Goal: Information Seeking & Learning: Learn about a topic

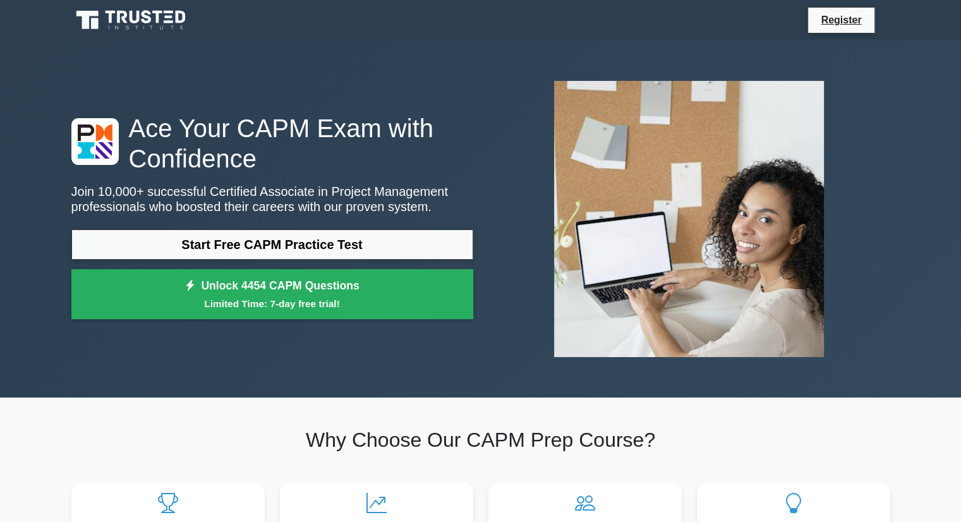
click at [315, 243] on link "Start Free CAPM Practice Test" at bounding box center [272, 244] width 402 height 30
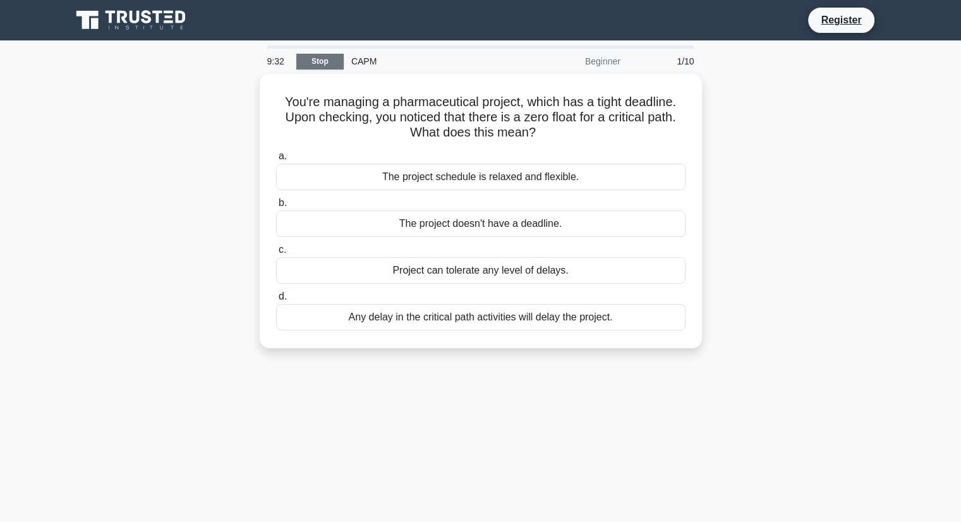
click at [310, 59] on link "Stop" at bounding box center [319, 62] width 47 height 16
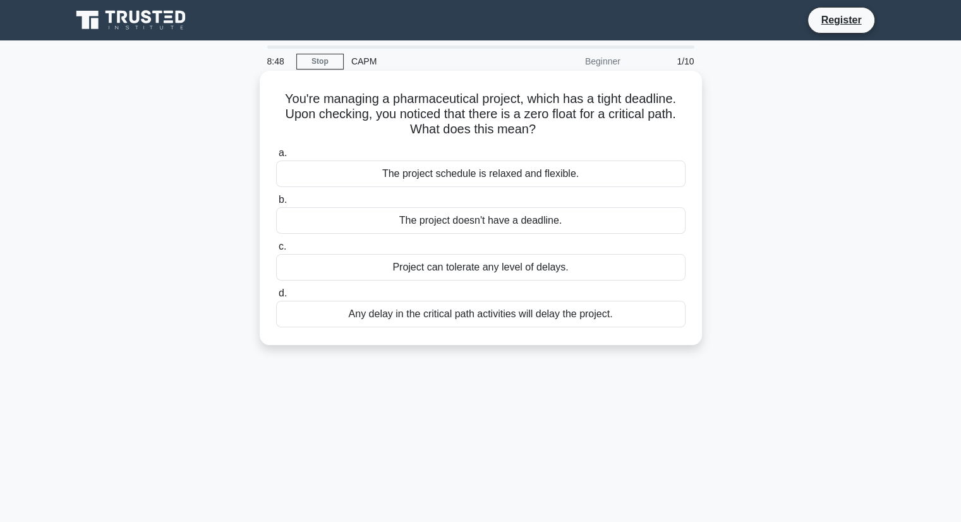
click at [387, 312] on div "Any delay in the critical path activities will delay the project." at bounding box center [480, 314] width 409 height 27
click at [276, 298] on input "d. Any delay in the critical path activities will delay the project." at bounding box center [276, 293] width 0 height 8
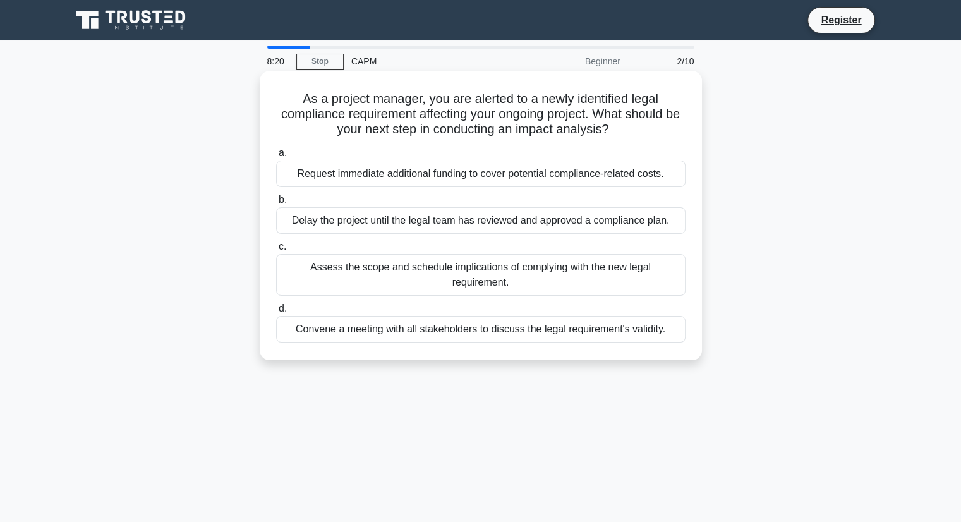
click at [377, 277] on div "Assess the scope and schedule implications of complying with the new legal requ…" at bounding box center [480, 275] width 409 height 42
click at [276, 251] on input "c. Assess the scope and schedule implications of complying with the new legal r…" at bounding box center [276, 247] width 0 height 8
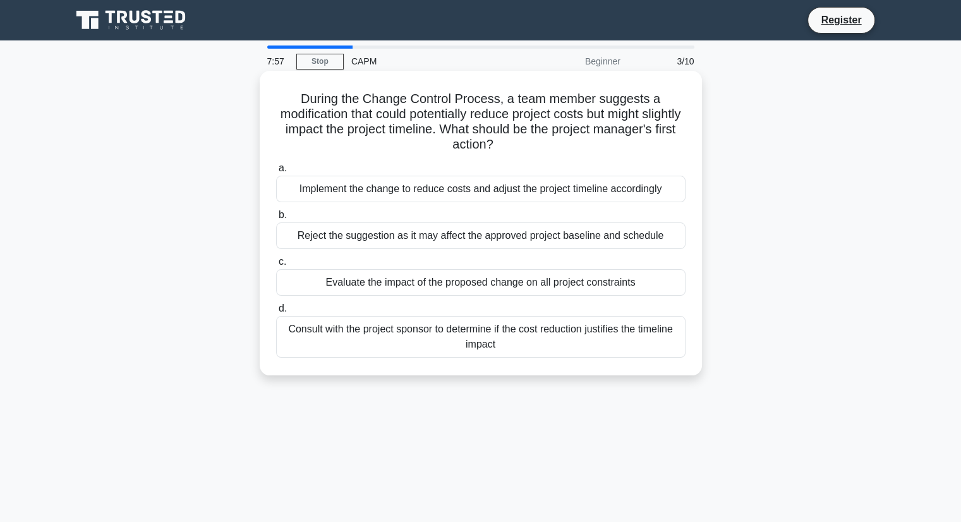
click at [500, 289] on div "Evaluate the impact of the proposed change on all project constraints" at bounding box center [480, 282] width 409 height 27
click at [276, 266] on input "c. Evaluate the impact of the proposed change on all project constraints" at bounding box center [276, 262] width 0 height 8
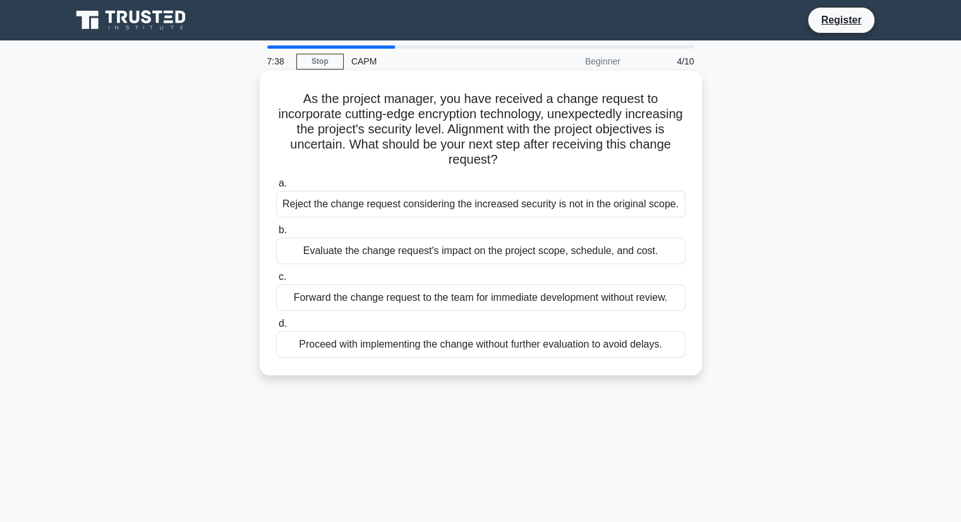
click at [404, 256] on div "Evaluate the change request's impact on the project scope, schedule, and cost." at bounding box center [480, 251] width 409 height 27
click at [276, 234] on input "b. Evaluate the change request's impact on the project scope, schedule, and cos…" at bounding box center [276, 230] width 0 height 8
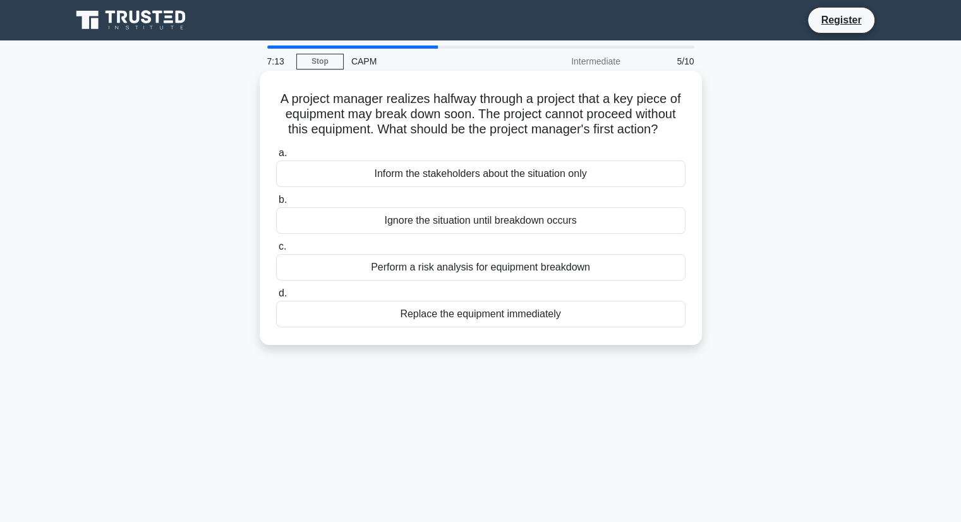
click at [445, 280] on div "Perform a risk analysis for equipment breakdown" at bounding box center [480, 267] width 409 height 27
click at [276, 251] on input "c. Perform a risk analysis for equipment breakdown" at bounding box center [276, 247] width 0 height 8
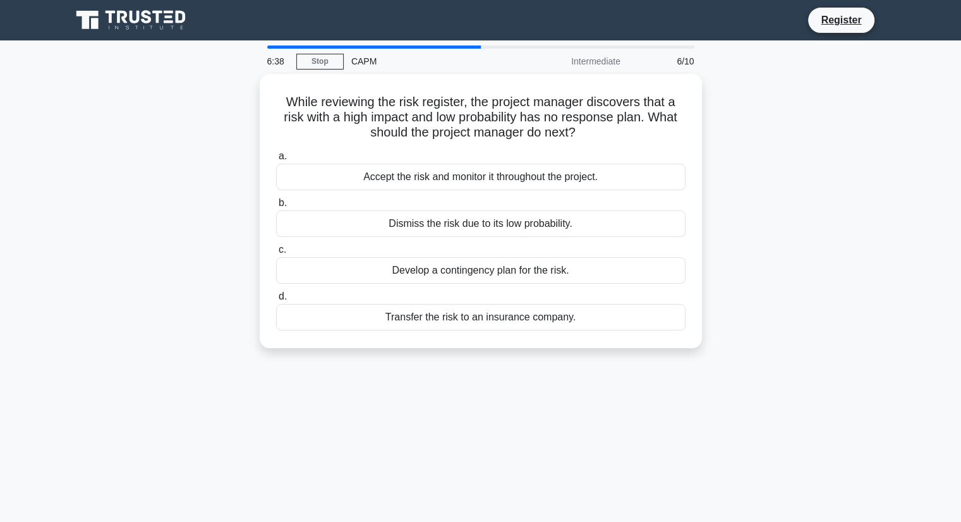
drag, startPoint x: 447, startPoint y: 271, endPoint x: 239, endPoint y: 267, distance: 207.3
click at [239, 267] on div "While reviewing the risk register, the project manager discovers that a risk wi…" at bounding box center [481, 218] width 834 height 289
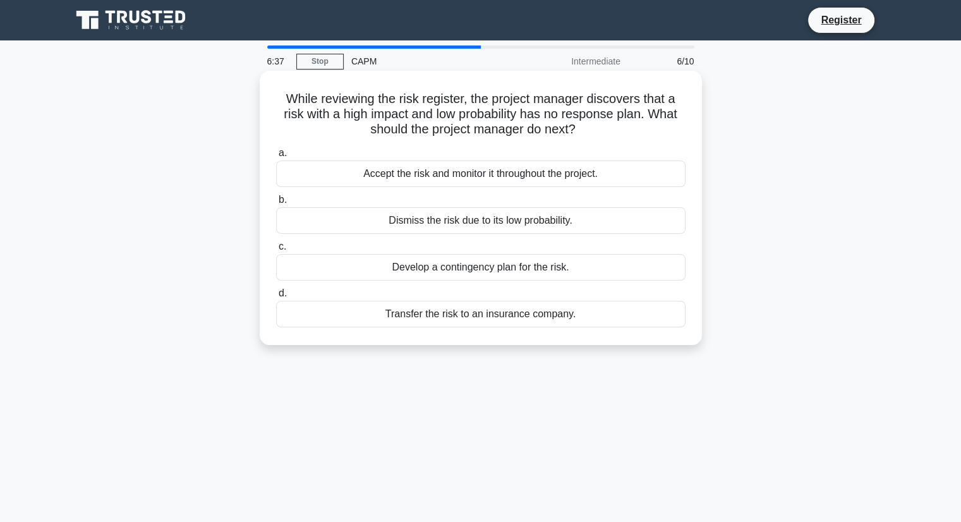
click at [392, 277] on div "Develop a contingency plan for the risk." at bounding box center [480, 267] width 409 height 27
click at [276, 251] on input "c. Develop a contingency plan for the risk." at bounding box center [276, 247] width 0 height 8
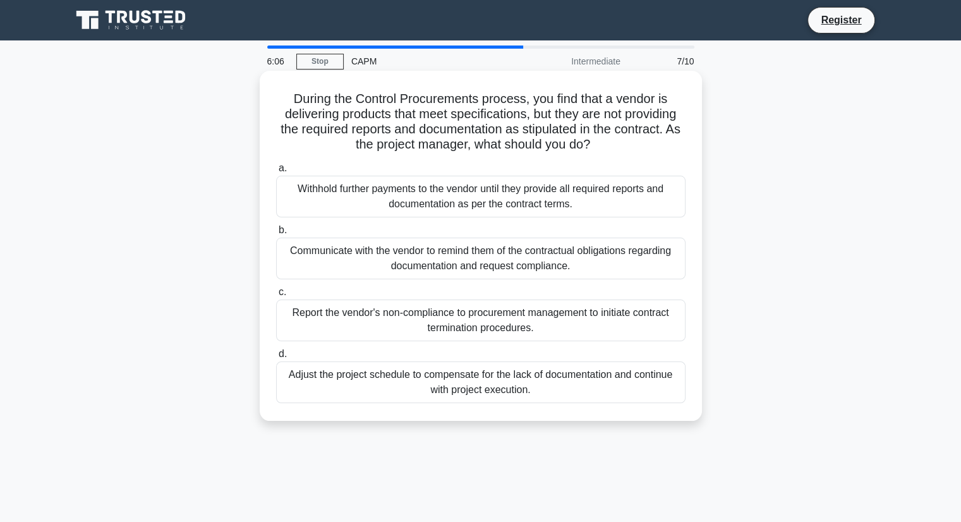
click at [426, 263] on div "Communicate with the vendor to remind them of the contractual obligations regar…" at bounding box center [480, 259] width 409 height 42
click at [276, 234] on input "b. Communicate with the vendor to remind them of the contractual obligations re…" at bounding box center [276, 230] width 0 height 8
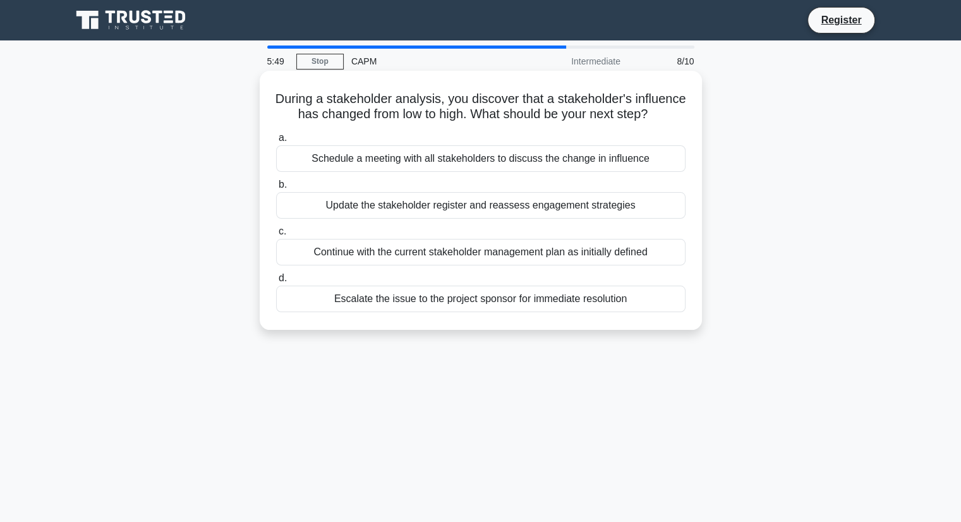
click at [467, 217] on div "Update the stakeholder register and reassess engagement strategies" at bounding box center [480, 205] width 409 height 27
click at [276, 189] on input "b. Update the stakeholder register and reassess engagement strategies" at bounding box center [276, 185] width 0 height 8
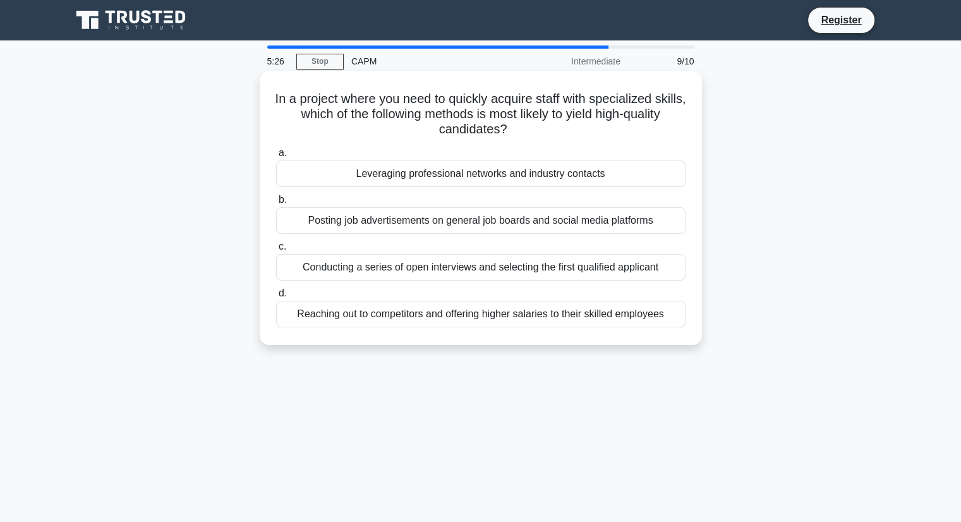
click at [490, 172] on div "Leveraging professional networks and industry contacts" at bounding box center [480, 173] width 409 height 27
click at [276, 157] on input "a. Leveraging professional networks and industry contacts" at bounding box center [276, 153] width 0 height 8
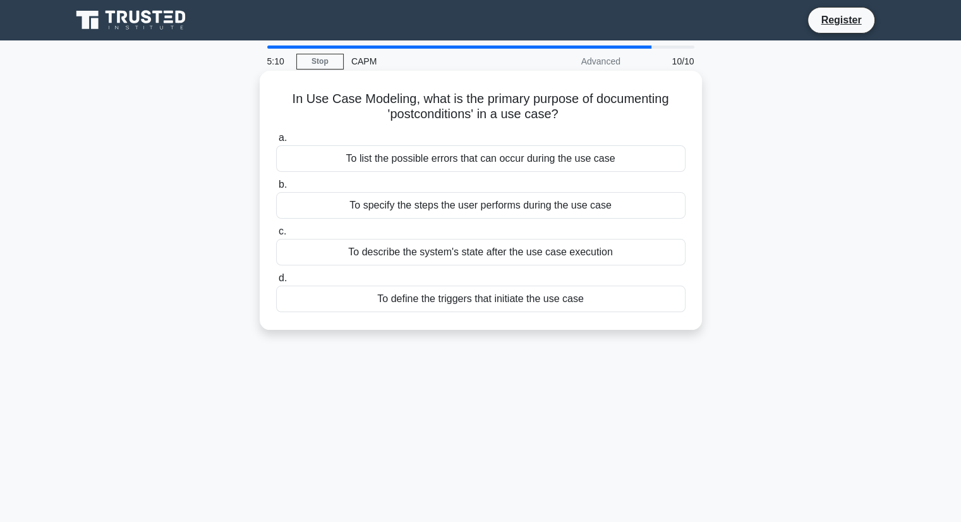
click at [417, 258] on div "To describe the system's state after the use case execution" at bounding box center [480, 252] width 409 height 27
click at [276, 236] on input "c. To describe the system's state after the use case execution" at bounding box center [276, 231] width 0 height 8
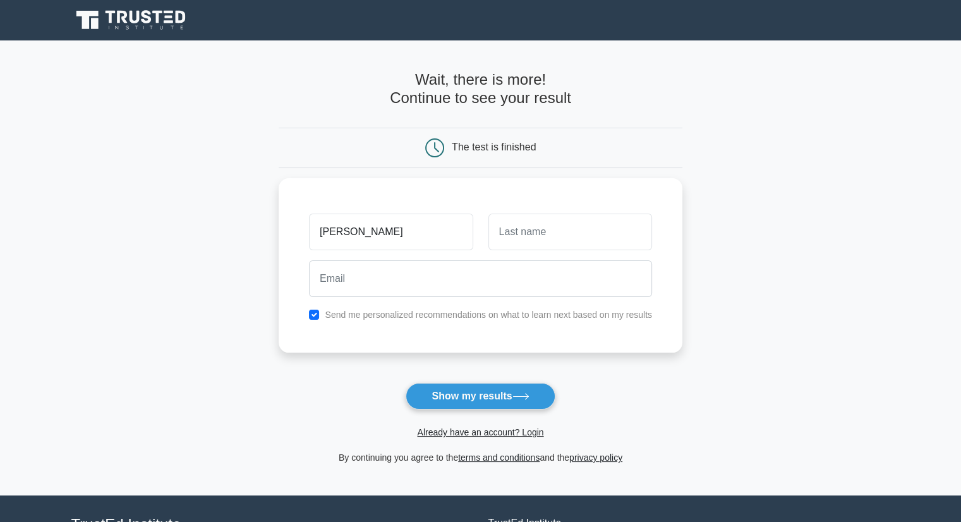
type input "Andrea"
type input "Boyden"
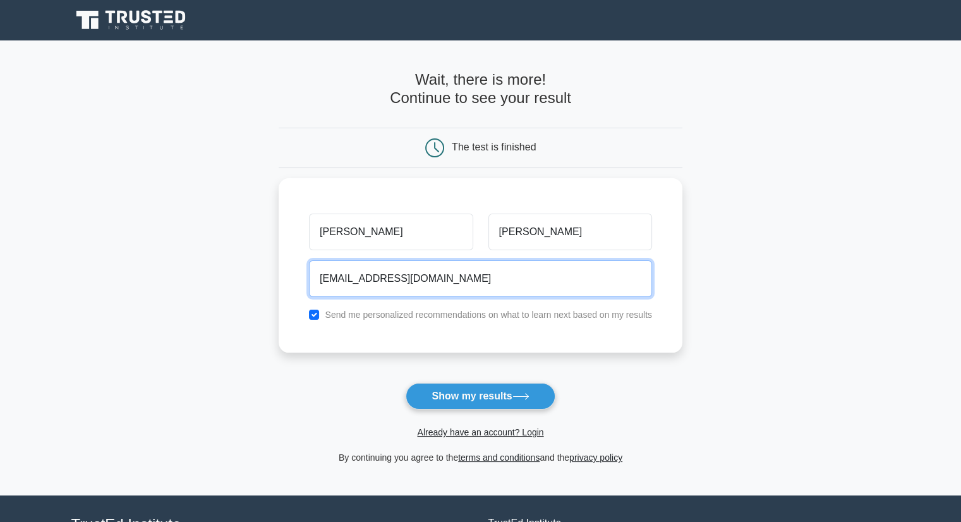
type input "longton02@gmail.com"
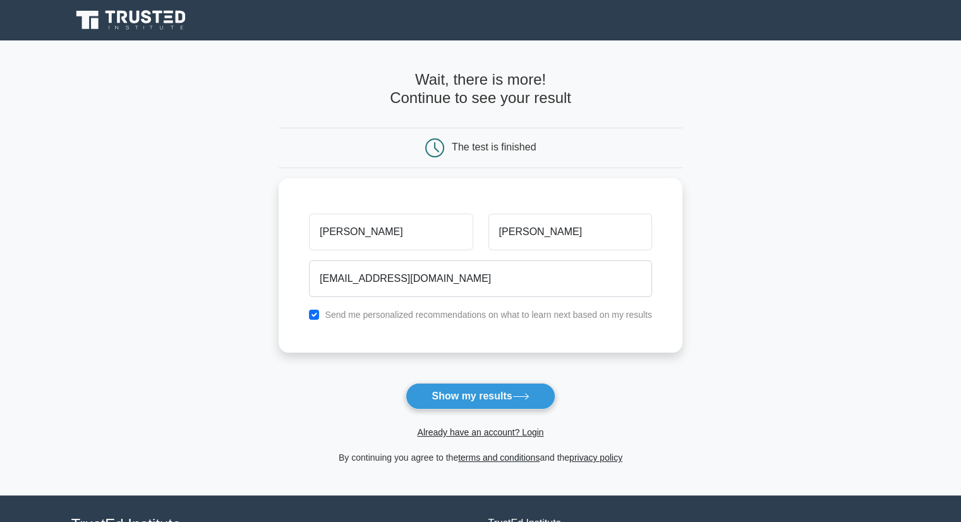
click at [123, 266] on main "Wait, there is more! Continue to see your result The test is finished Andrea Bo…" at bounding box center [480, 267] width 961 height 455
click at [312, 306] on input "checkbox" at bounding box center [314, 311] width 10 height 10
checkbox input "false"
click at [423, 386] on button "Show my results" at bounding box center [480, 396] width 149 height 27
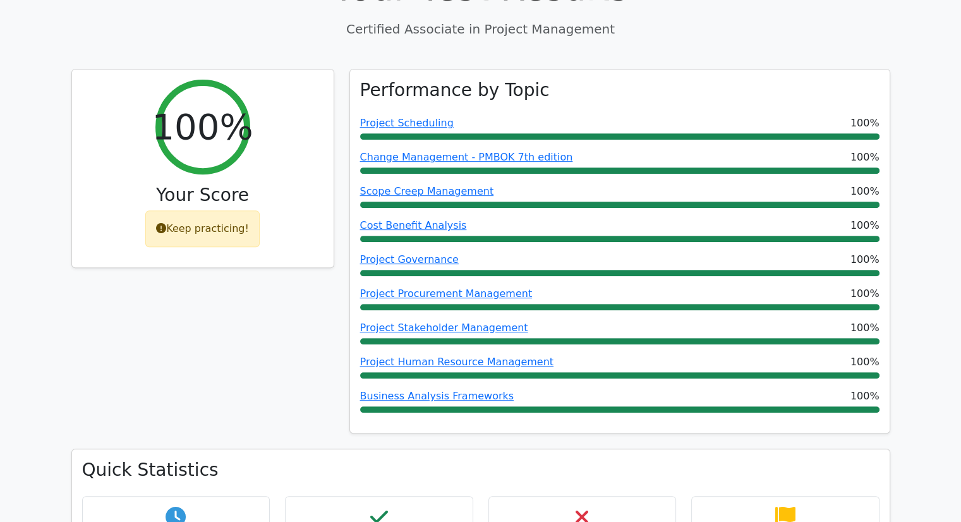
scroll to position [505, 0]
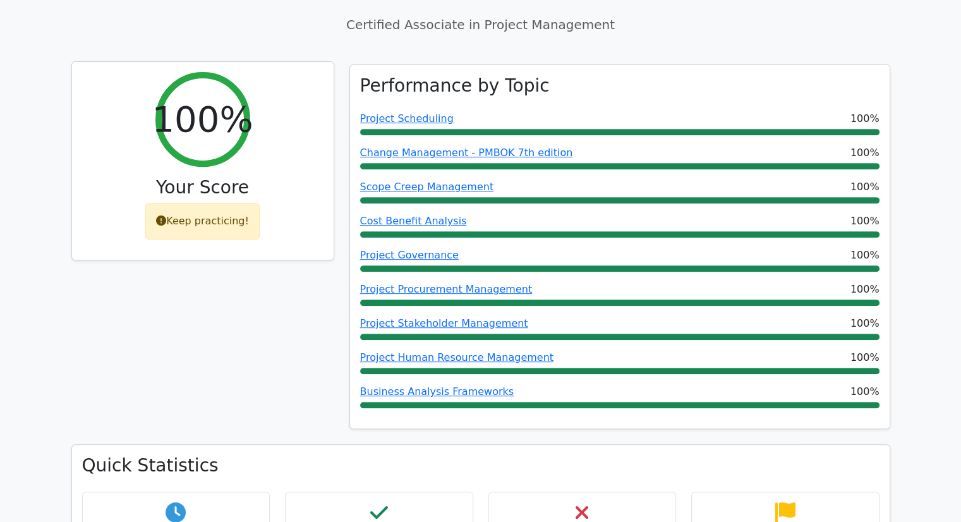
click at [162, 215] on icon at bounding box center [161, 220] width 10 height 10
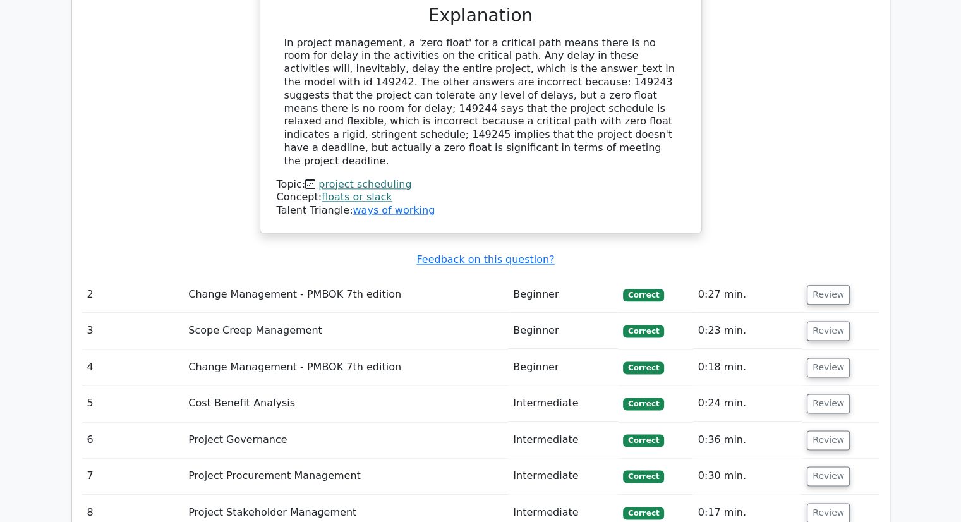
scroll to position [1516, 0]
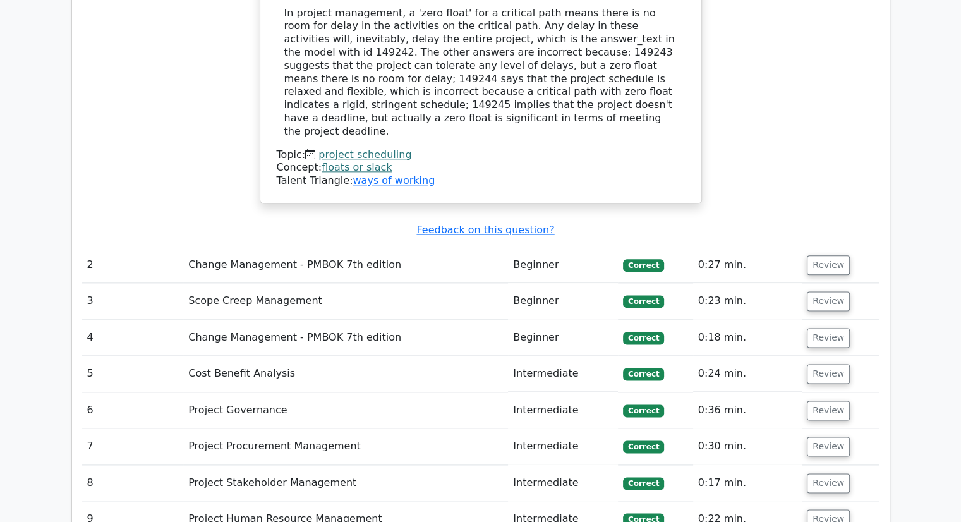
click at [227, 247] on td "Change Management - PMBOK 7th edition" at bounding box center [345, 265] width 325 height 36
click at [835, 255] on button "Review" at bounding box center [828, 265] width 43 height 20
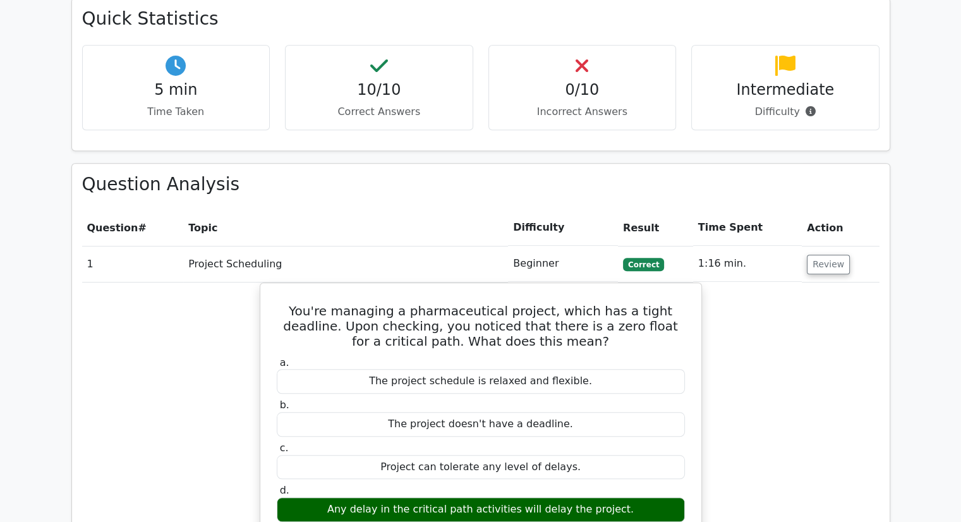
scroll to position [884, 0]
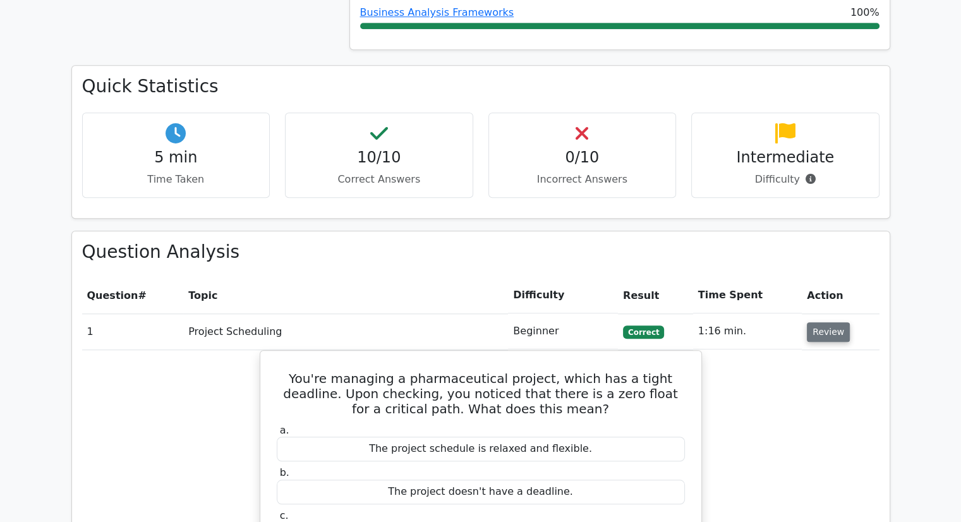
click at [817, 322] on button "Review" at bounding box center [828, 332] width 43 height 20
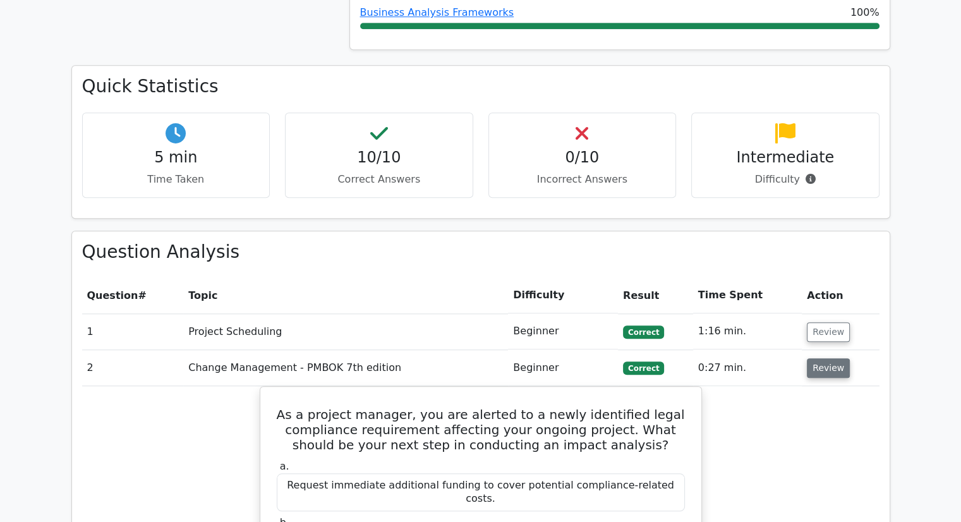
click at [822, 358] on button "Review" at bounding box center [828, 368] width 43 height 20
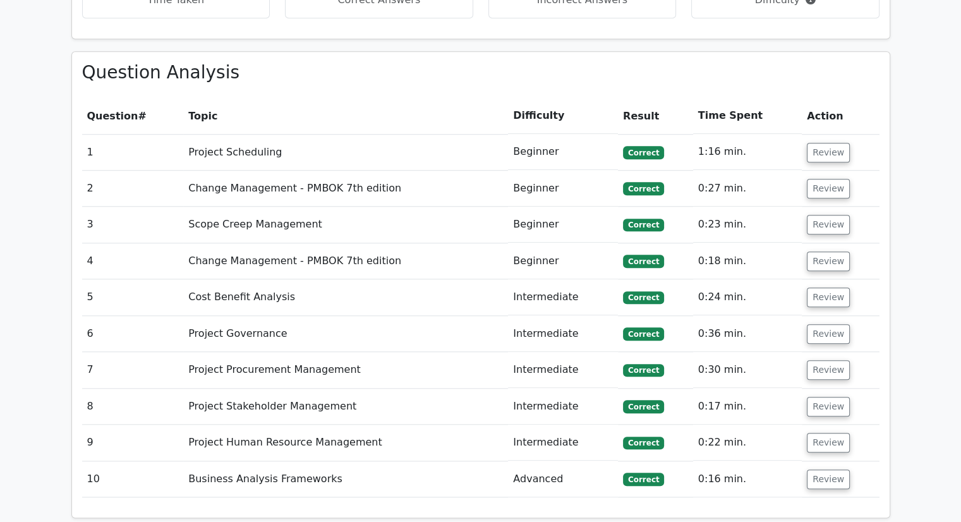
scroll to position [1137, 0]
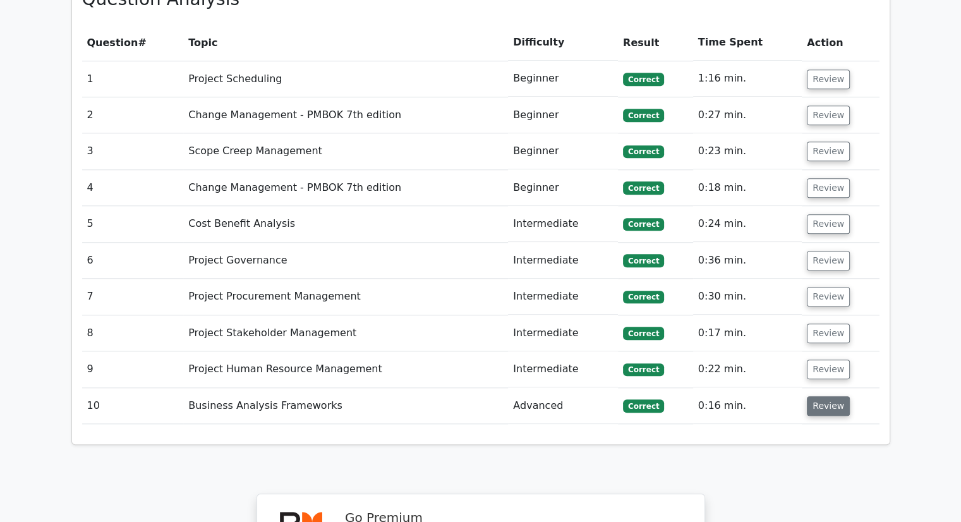
click at [818, 396] on button "Review" at bounding box center [828, 406] width 43 height 20
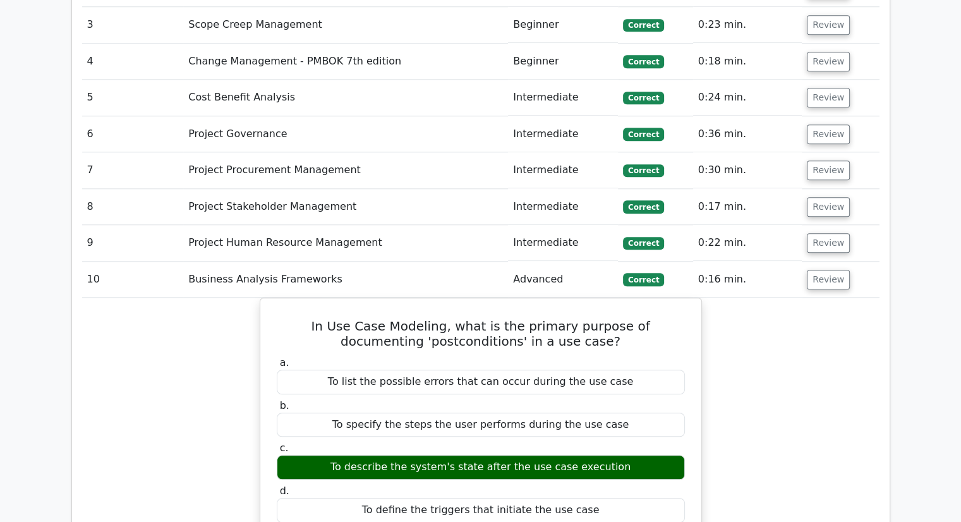
scroll to position [1200, 0]
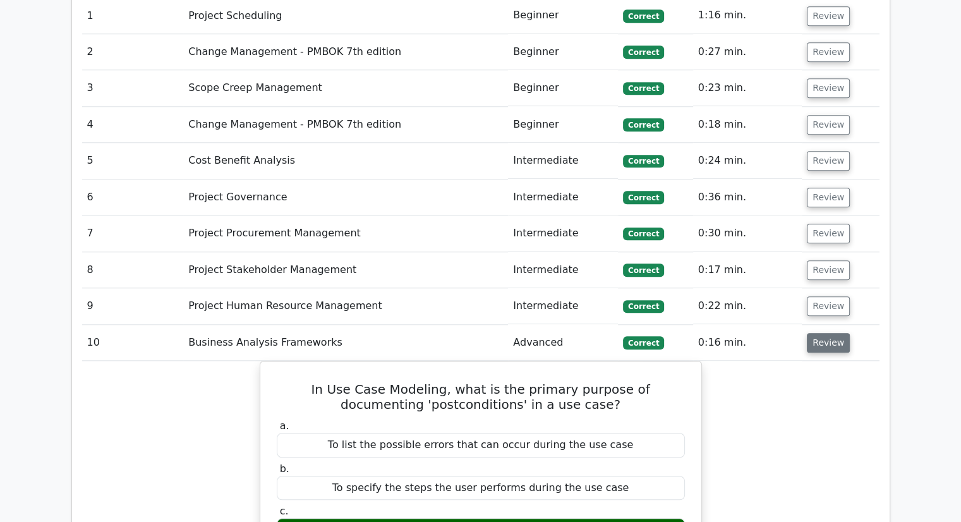
click at [824, 333] on button "Review" at bounding box center [828, 343] width 43 height 20
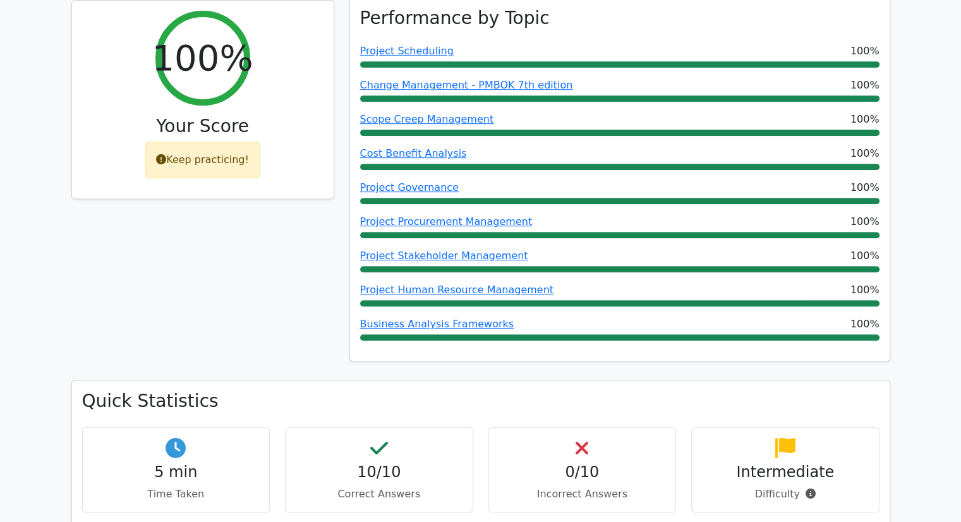
scroll to position [569, 0]
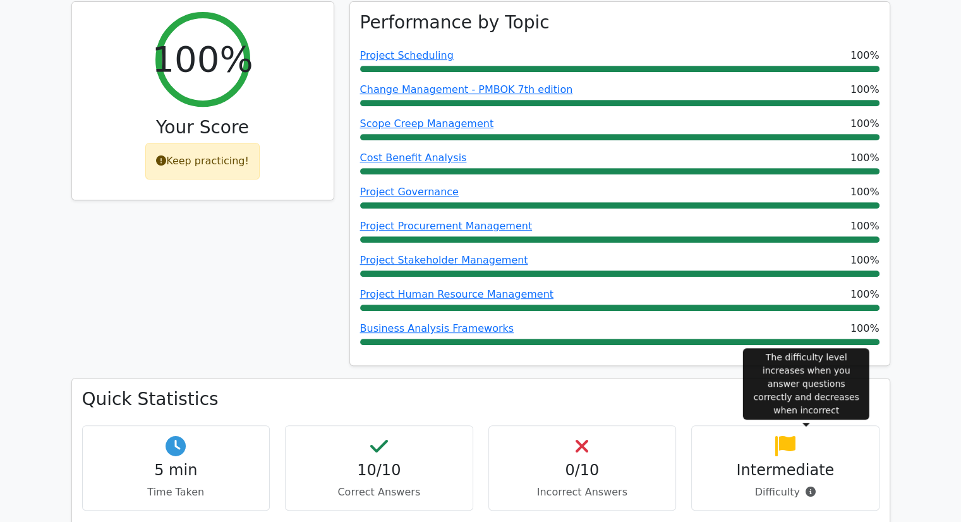
click at [809, 486] on icon at bounding box center [810, 491] width 10 height 10
